Goal: Information Seeking & Learning: Learn about a topic

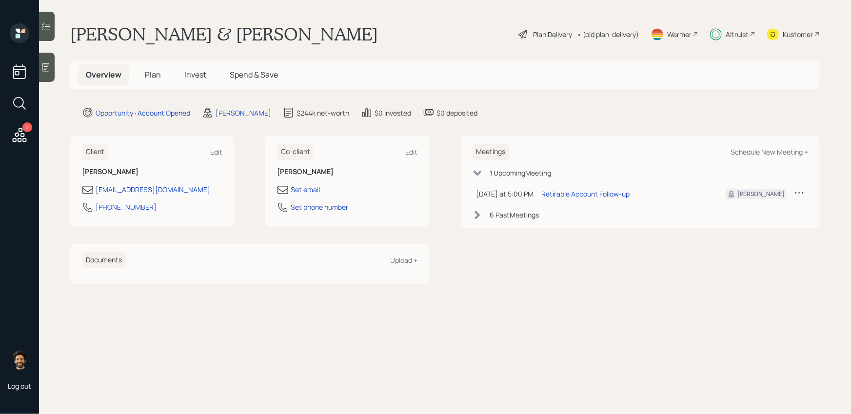
click at [193, 74] on span "Invest" at bounding box center [195, 74] width 22 height 11
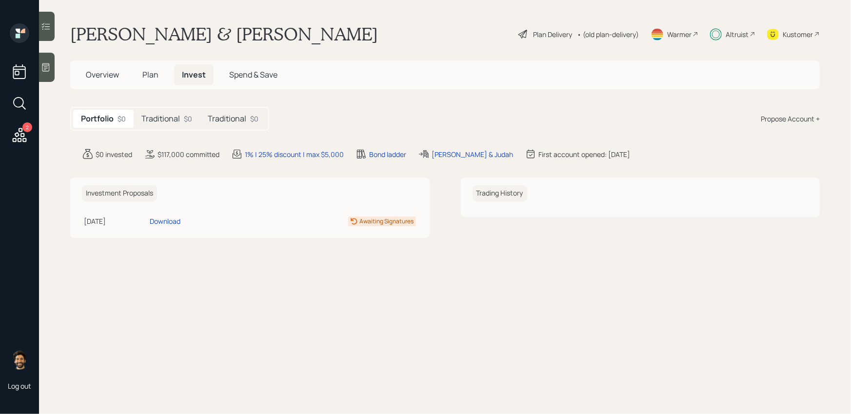
click at [187, 117] on div "$0" at bounding box center [188, 119] width 8 height 10
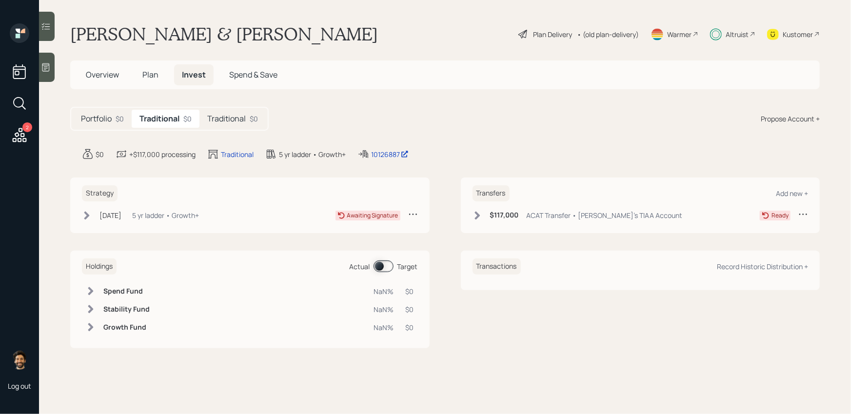
click at [233, 115] on h5 "Traditional" at bounding box center [226, 118] width 39 height 9
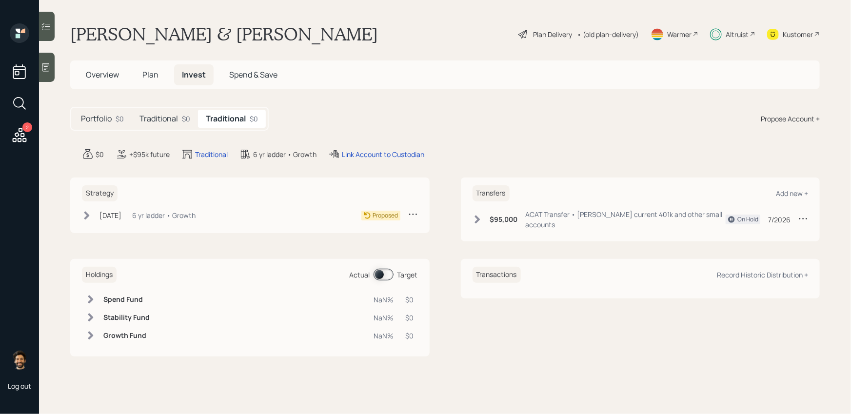
click at [188, 118] on div "$0" at bounding box center [186, 119] width 8 height 10
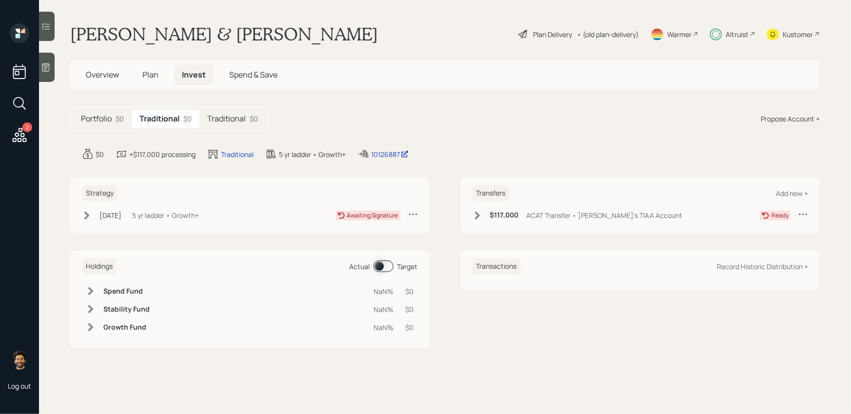
click at [255, 114] on div "$0" at bounding box center [254, 119] width 8 height 10
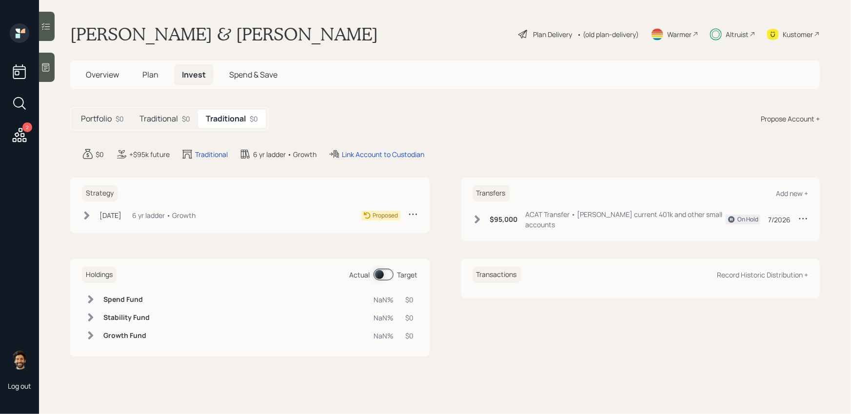
click at [193, 119] on div "Traditional $0" at bounding box center [165, 119] width 66 height 18
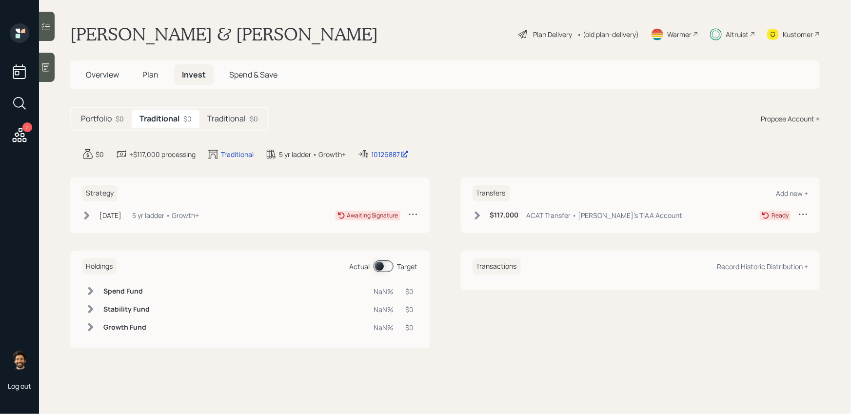
click at [248, 118] on div "Traditional $0" at bounding box center [232, 119] width 66 height 18
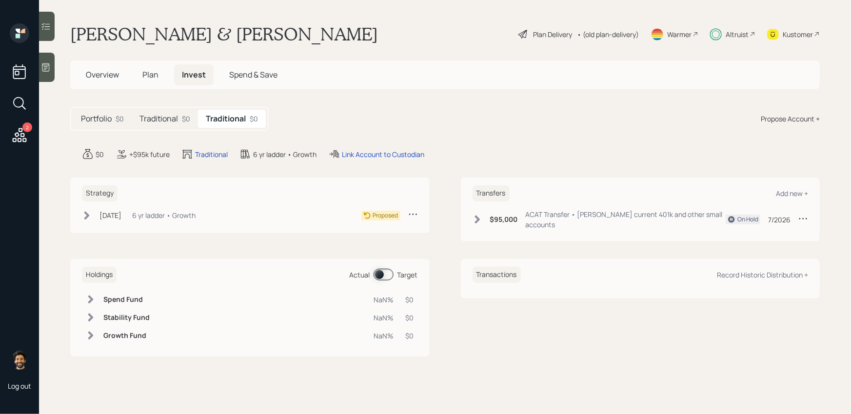
click at [184, 122] on div "$0" at bounding box center [186, 119] width 8 height 10
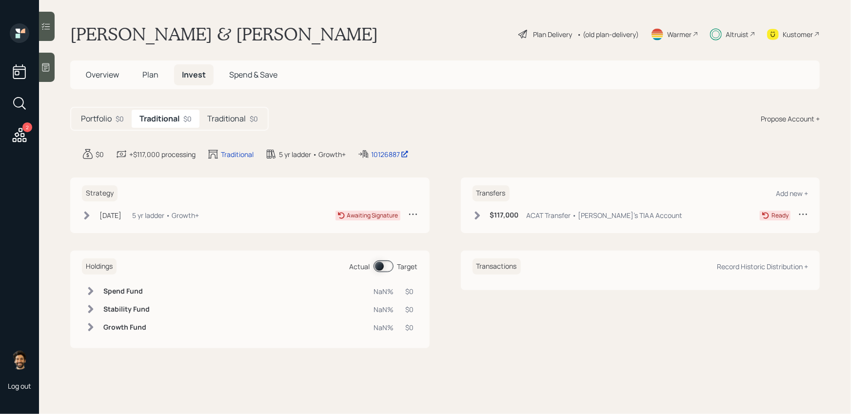
click at [236, 121] on h5 "Traditional" at bounding box center [226, 118] width 39 height 9
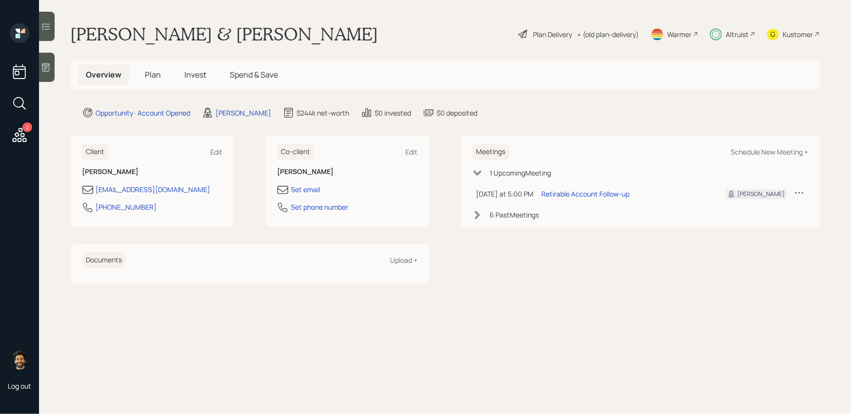
click at [195, 76] on span "Invest" at bounding box center [195, 74] width 22 height 11
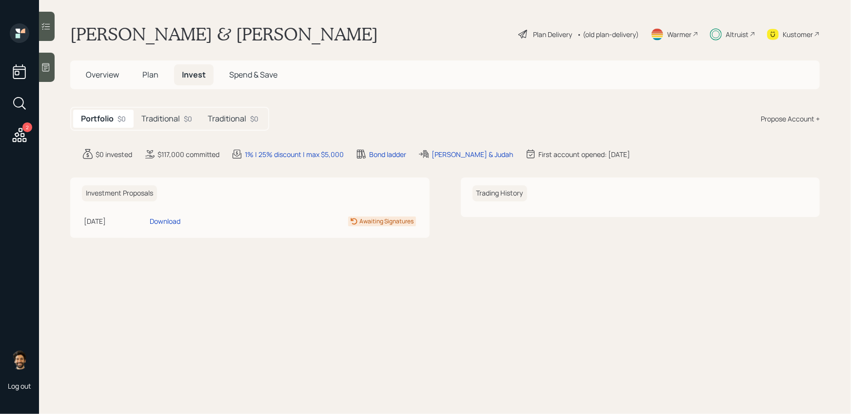
click at [181, 116] on div "Traditional $0" at bounding box center [167, 119] width 66 height 18
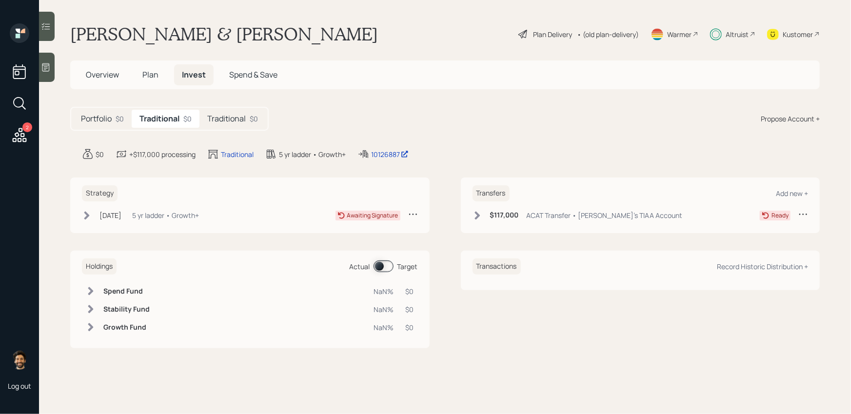
click at [229, 118] on h5 "Traditional" at bounding box center [226, 118] width 39 height 9
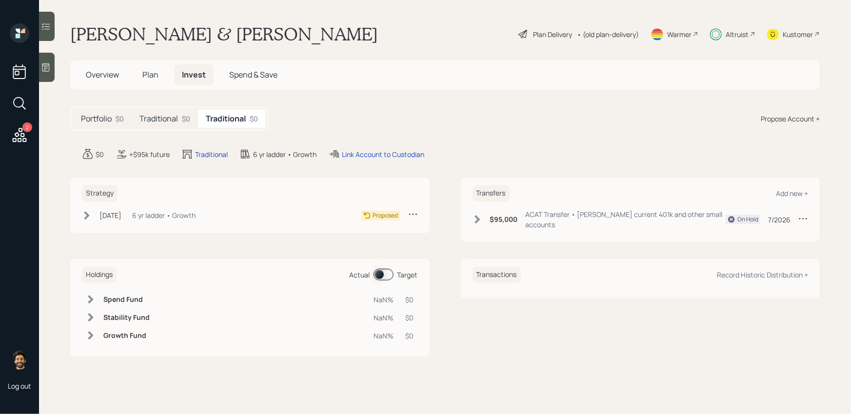
click at [624, 31] on div "• (old plan-delivery)" at bounding box center [608, 34] width 62 height 10
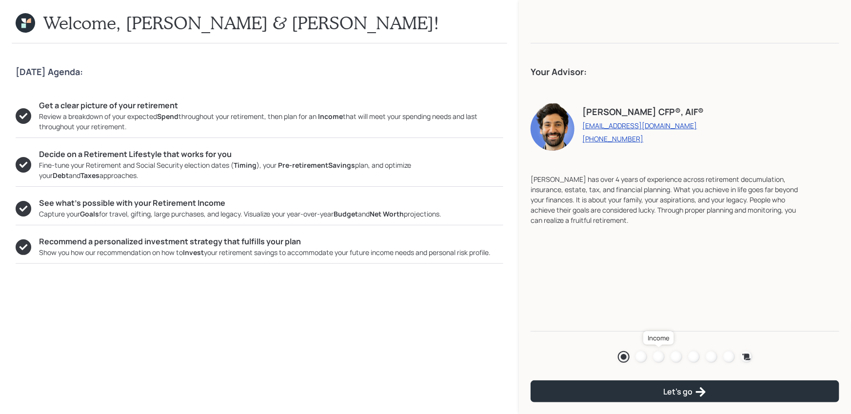
click at [662, 354] on div at bounding box center [659, 357] width 12 height 12
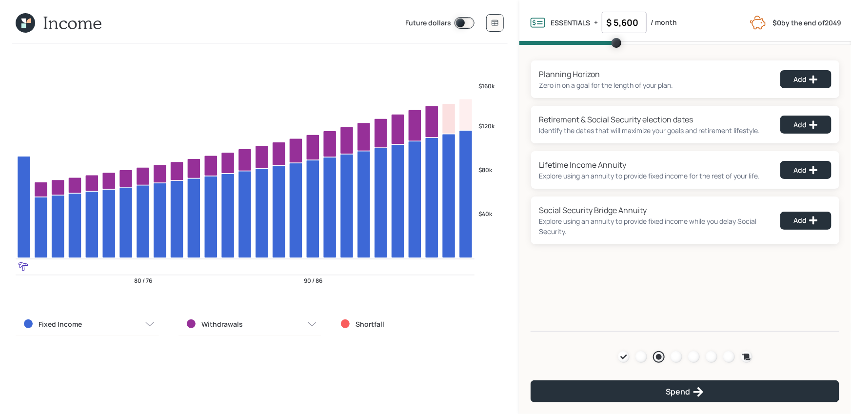
click at [25, 21] on icon at bounding box center [23, 21] width 4 height 4
